Goal: Transaction & Acquisition: Purchase product/service

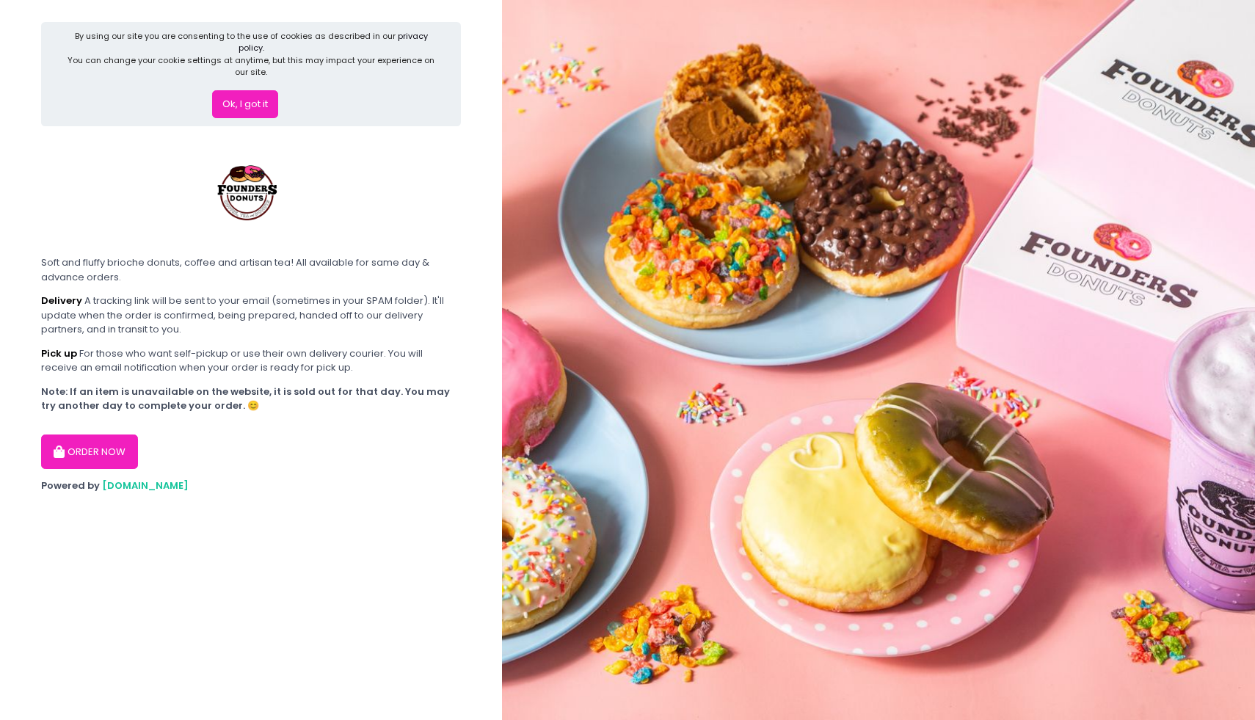
click at [115, 434] on button "ORDER NOW" at bounding box center [89, 451] width 97 height 35
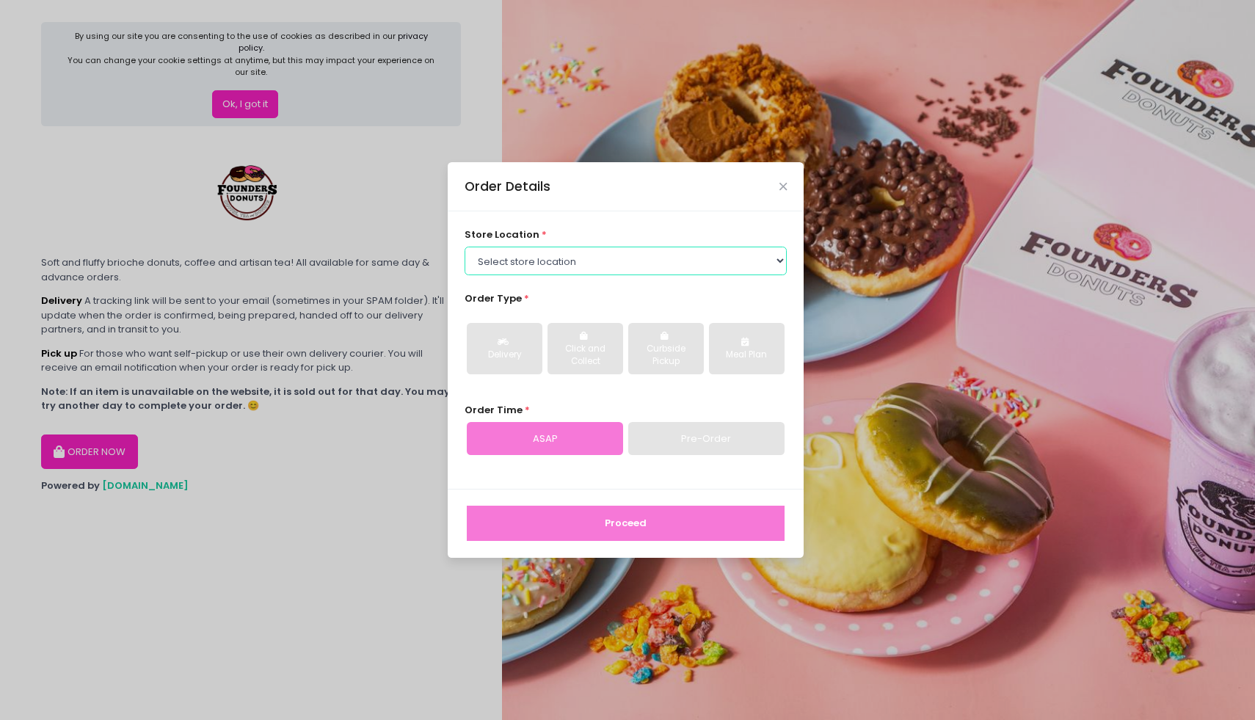
click at [556, 255] on select "Select store location Founders Donuts - Zobel Roxas Makati Founders Donuts - Ba…" at bounding box center [626, 261] width 323 height 28
select select "65e656aa55db7c7b23c3a32e"
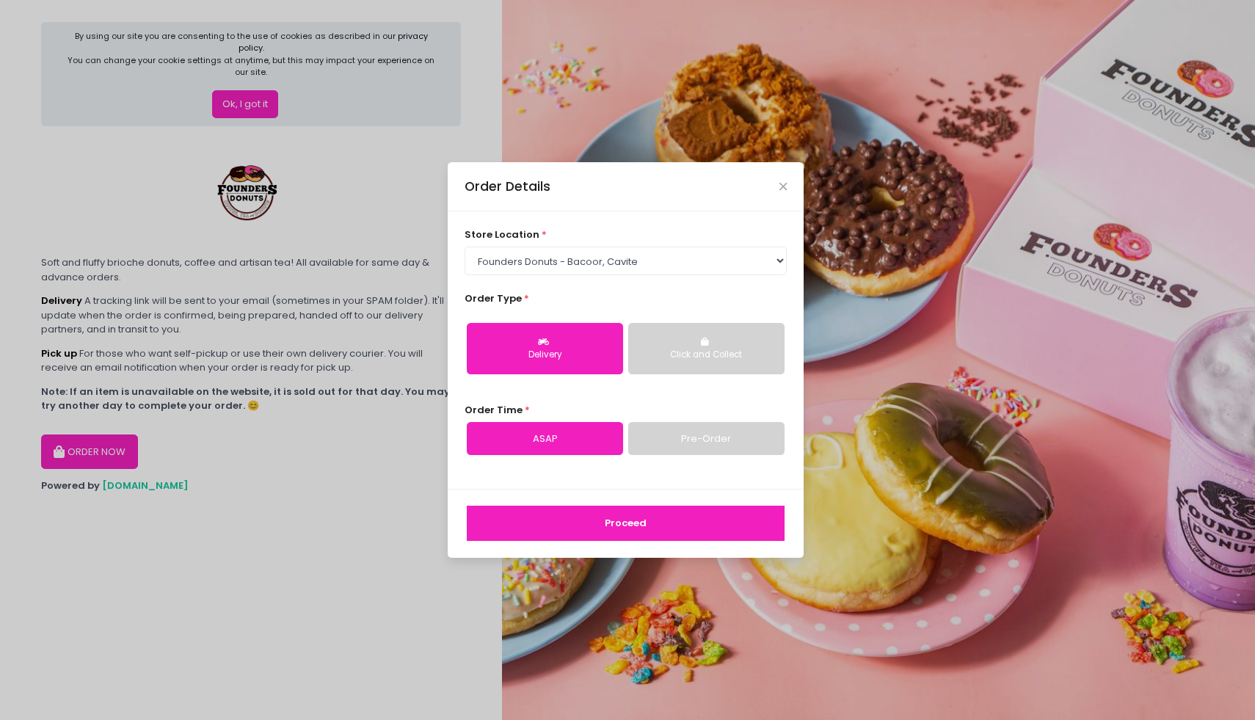
click at [725, 360] on div "Click and Collect" at bounding box center [706, 355] width 136 height 13
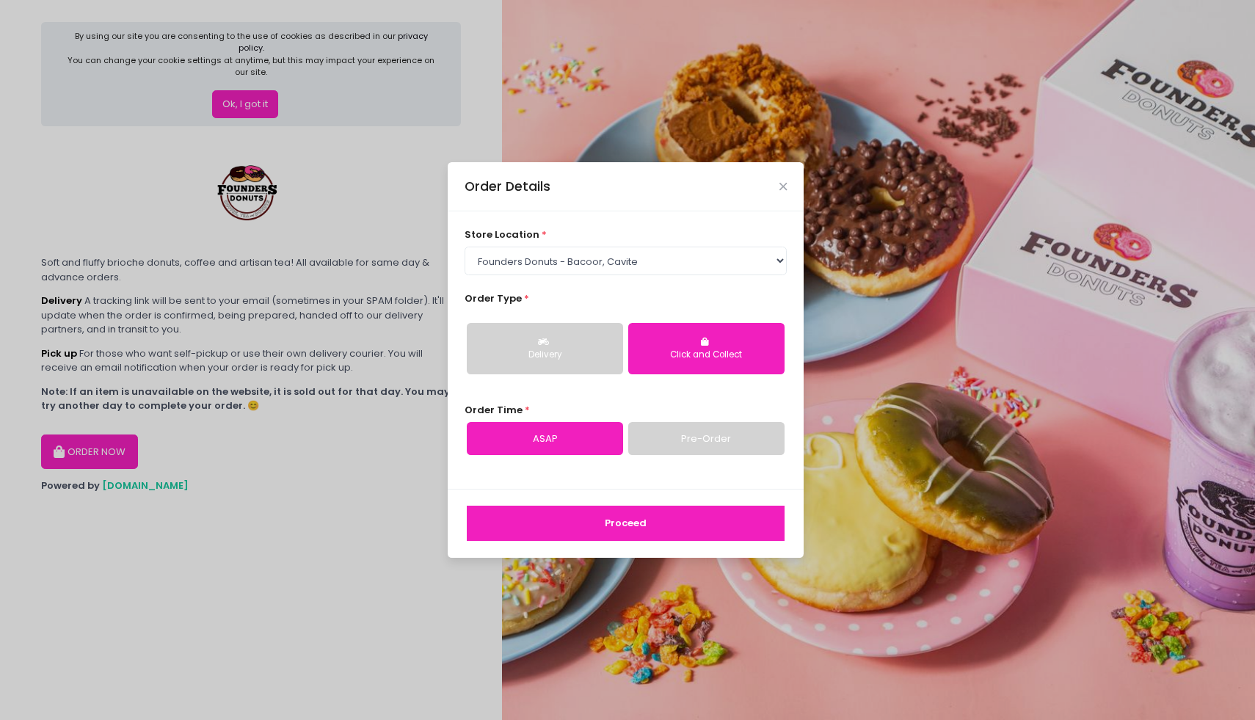
click at [545, 349] on div "Delivery" at bounding box center [545, 355] width 136 height 13
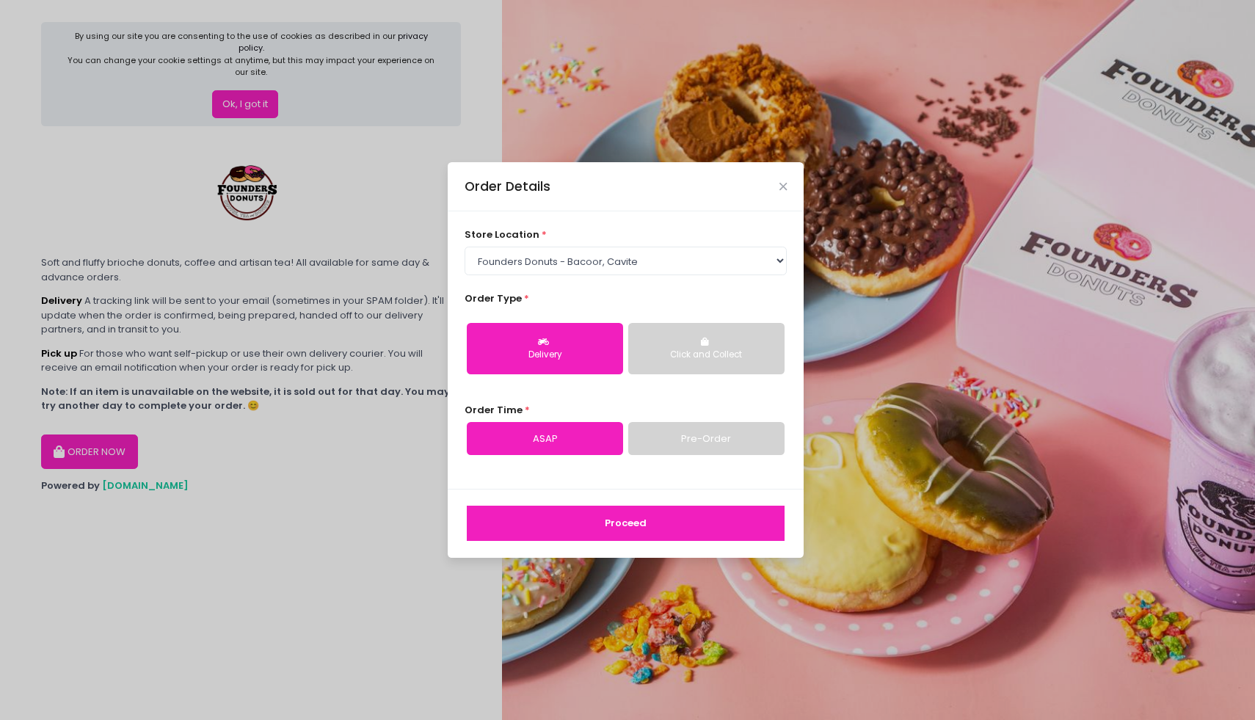
click at [688, 336] on button "Click and Collect" at bounding box center [706, 348] width 156 height 51
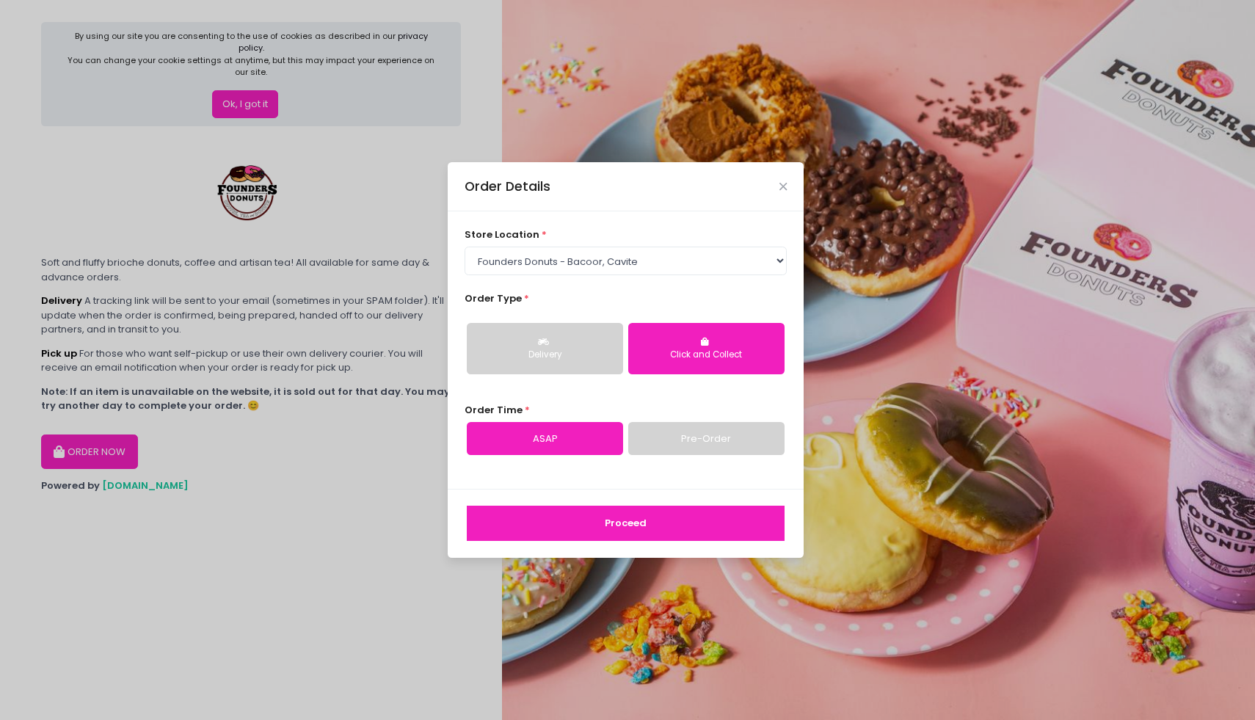
click at [579, 354] on div "Delivery" at bounding box center [545, 355] width 136 height 13
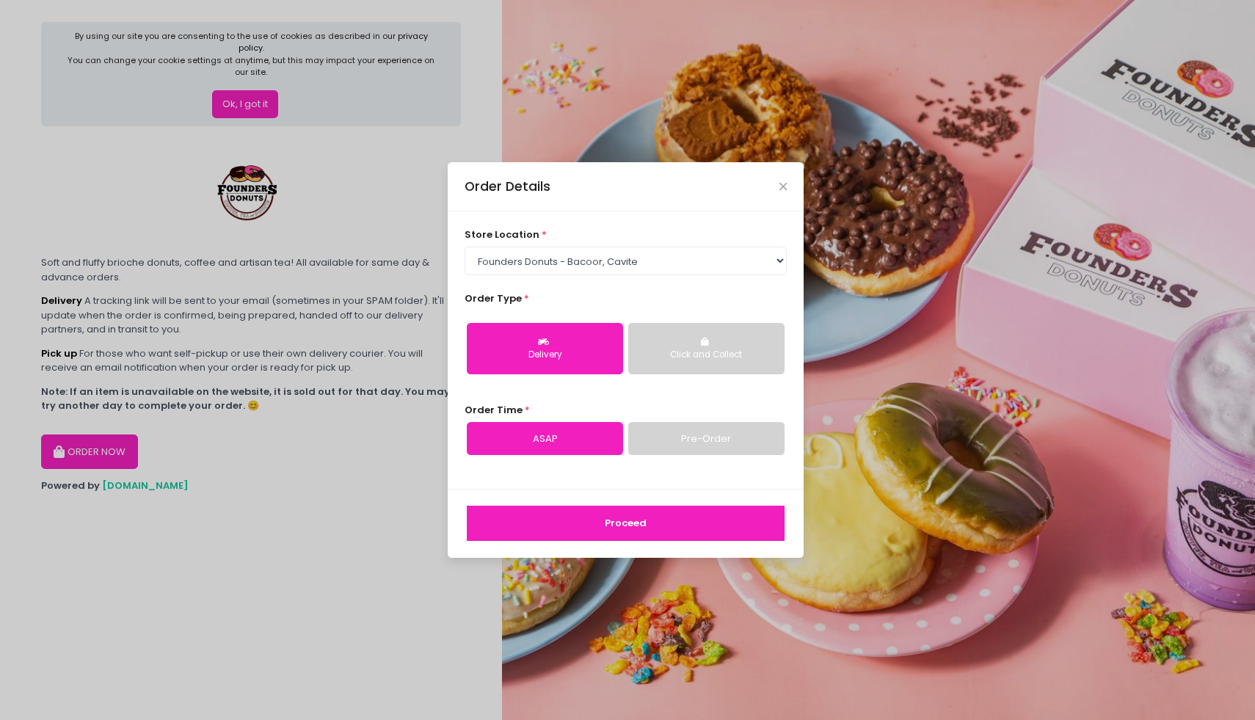
click at [677, 346] on button "Click and Collect" at bounding box center [706, 348] width 156 height 51
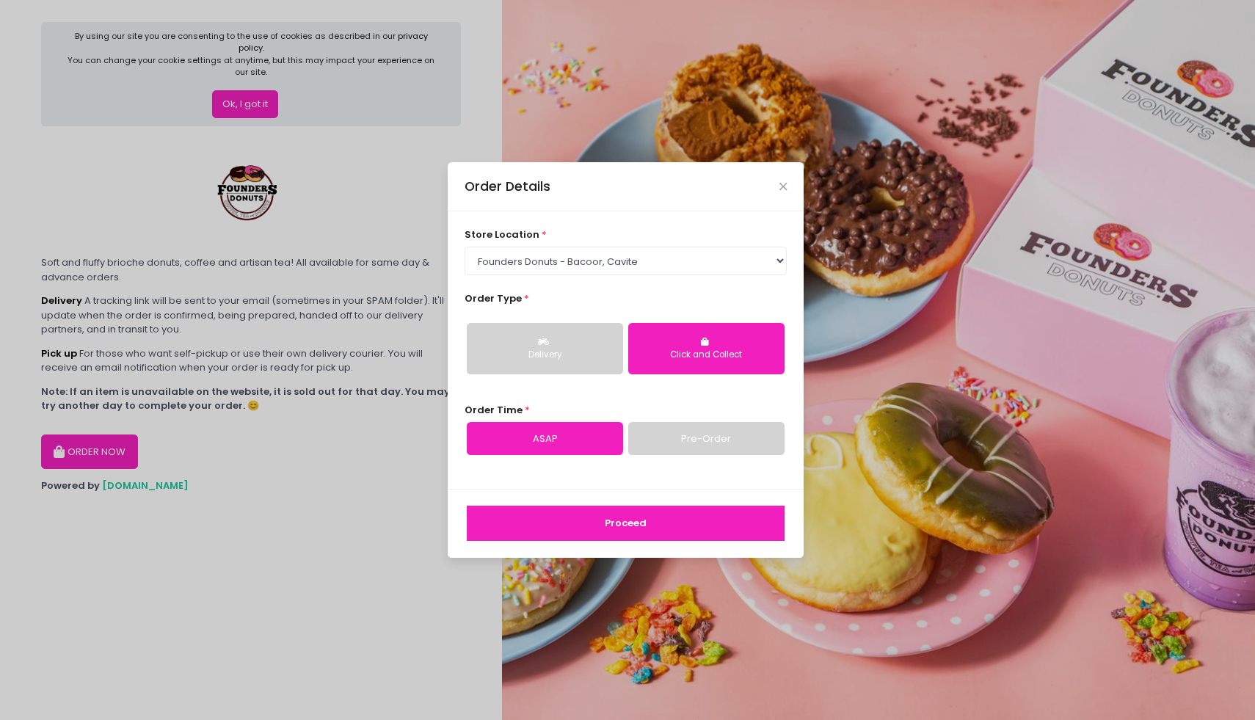
click at [638, 526] on button "Proceed" at bounding box center [626, 523] width 318 height 35
